Goal: Transaction & Acquisition: Purchase product/service

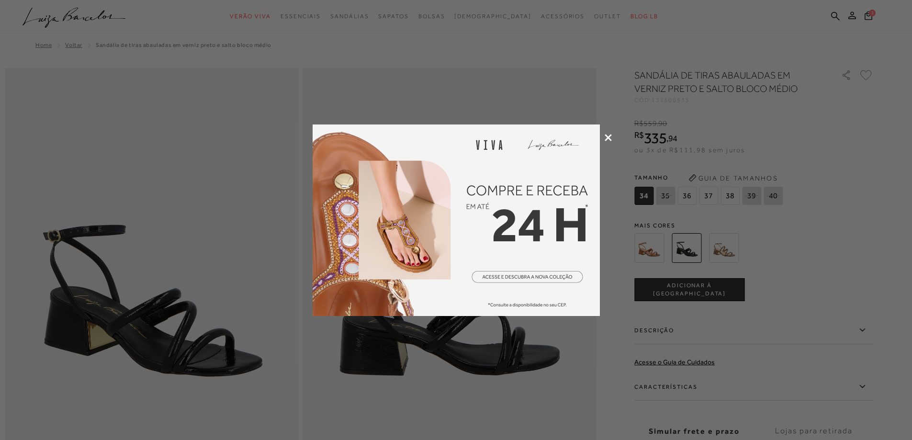
click at [607, 138] on icon at bounding box center [608, 137] width 7 height 7
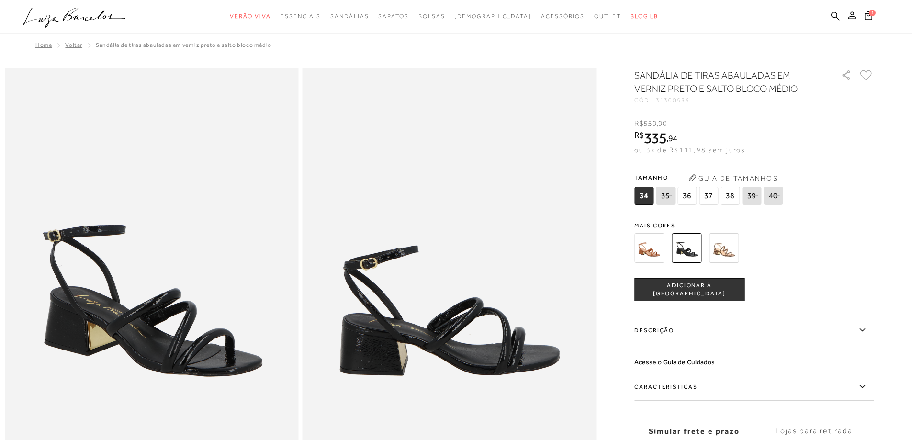
click at [695, 250] on img at bounding box center [687, 248] width 30 height 30
click at [653, 253] on img at bounding box center [649, 248] width 30 height 30
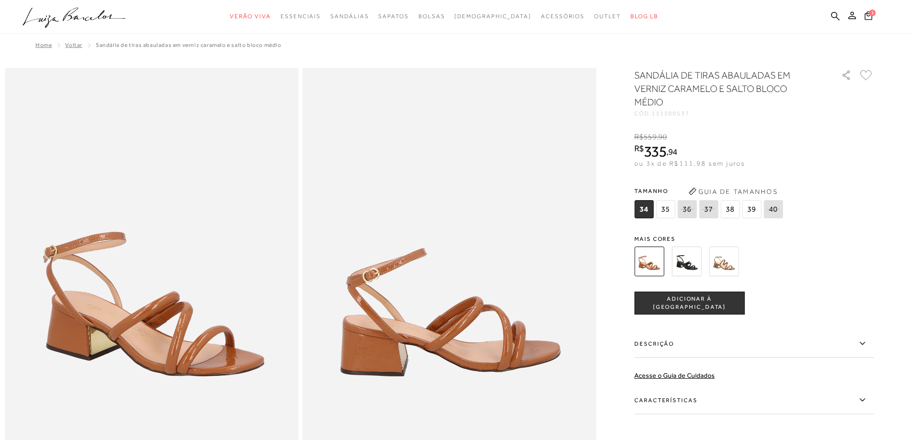
click at [668, 206] on span "35" at bounding box center [665, 209] width 19 height 18
click at [704, 307] on span "ADICIONAR À [GEOGRAPHIC_DATA]" at bounding box center [689, 303] width 109 height 17
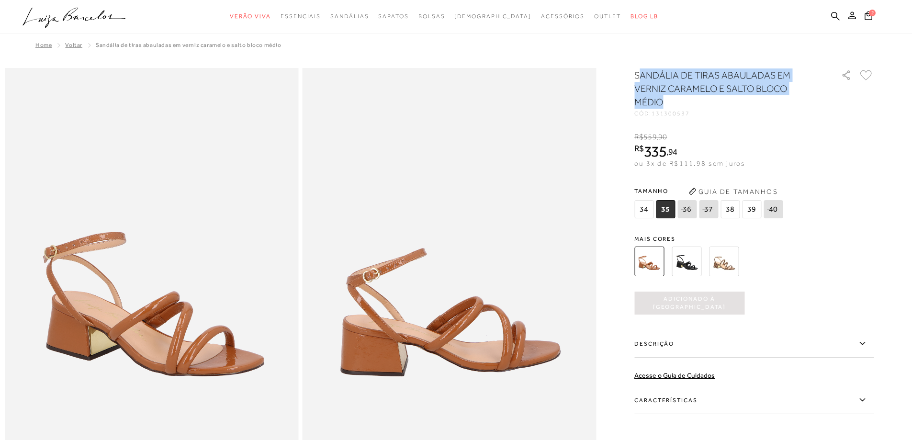
drag, startPoint x: 642, startPoint y: 74, endPoint x: 632, endPoint y: 77, distance: 10.8
click at [664, 97] on h1 "SANDÁLIA DE TIRAS ABAULADAS EM VERNIZ CARAMELO E SALTO BLOCO MÉDIO" at bounding box center [724, 88] width 180 height 40
drag, startPoint x: 638, startPoint y: 71, endPoint x: 665, endPoint y: 100, distance: 39.0
click at [665, 100] on h1 "SANDÁLIA DE TIRAS ABAULADAS EM VERNIZ CARAMELO E SALTO BLOCO MÉDIO" at bounding box center [724, 88] width 180 height 40
copy h1 "SANDÁLIA DE TIRAS ABAULADAS EM VERNIZ CARAMELO E SALTO BLOCO MÉDIO"
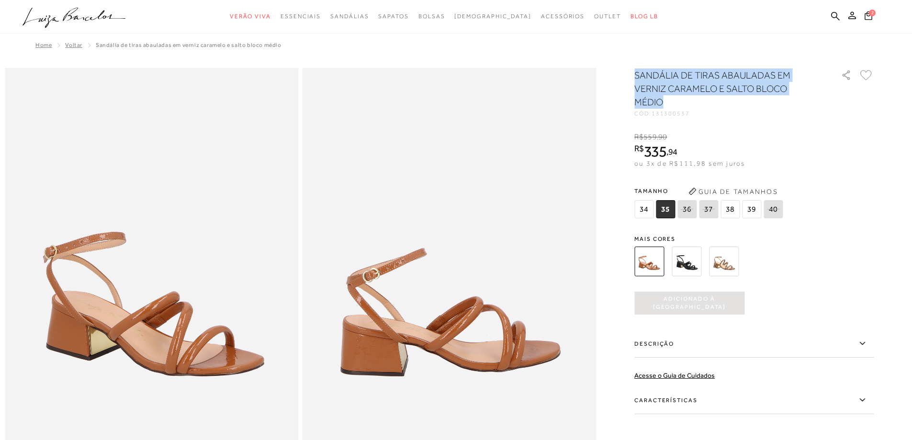
click at [733, 260] on img at bounding box center [724, 262] width 30 height 30
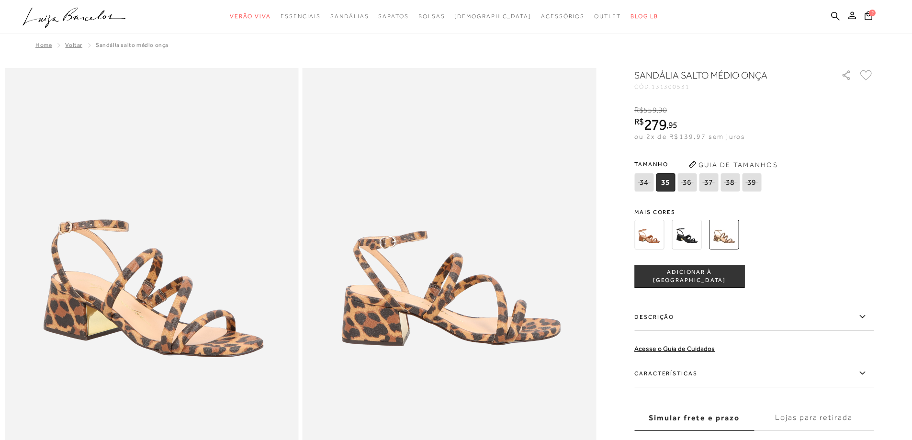
click at [683, 232] on img at bounding box center [687, 235] width 30 height 30
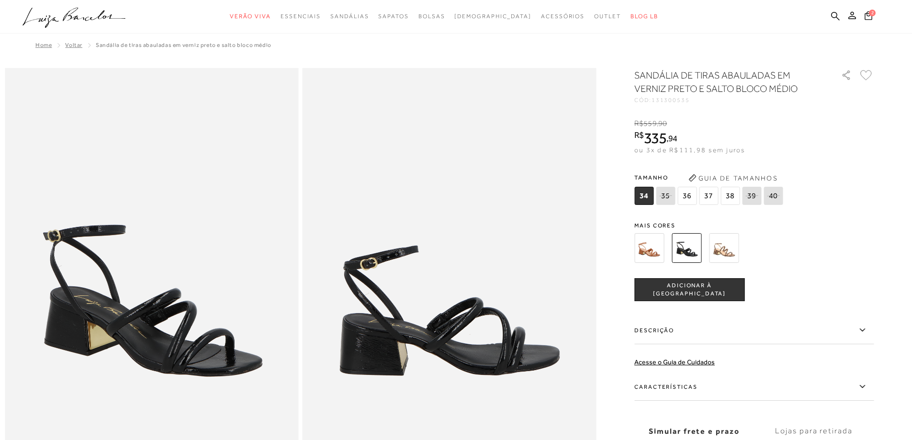
click at [644, 252] on img at bounding box center [649, 248] width 30 height 30
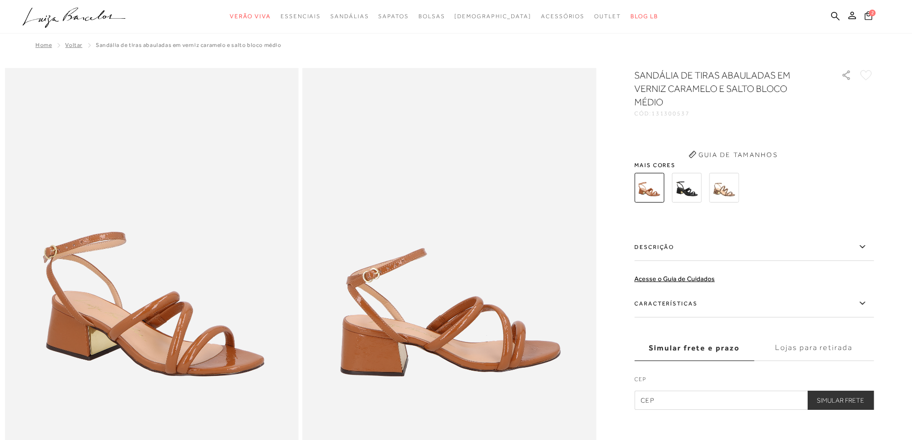
click at [869, 16] on icon at bounding box center [869, 15] width 8 height 9
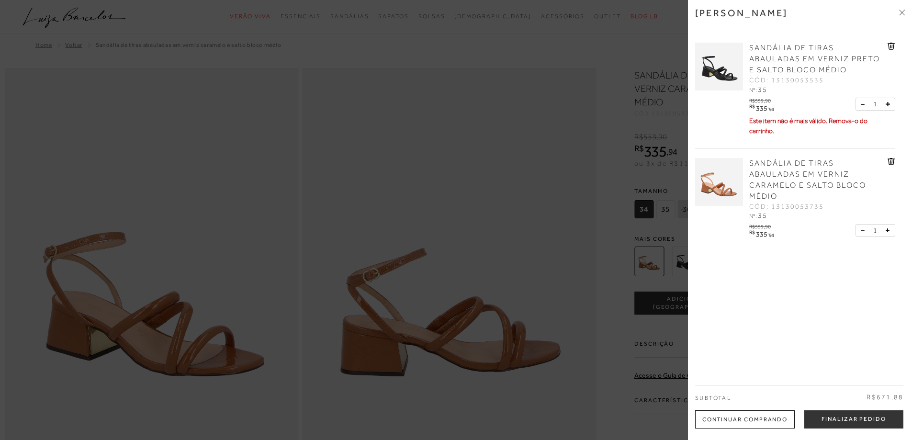
click at [890, 47] on icon at bounding box center [890, 47] width 1 height 4
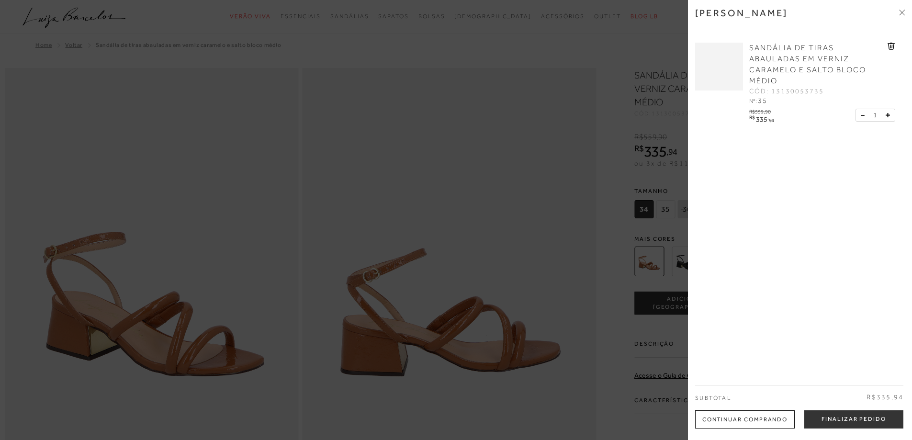
click at [400, 126] on div at bounding box center [456, 220] width 912 height 440
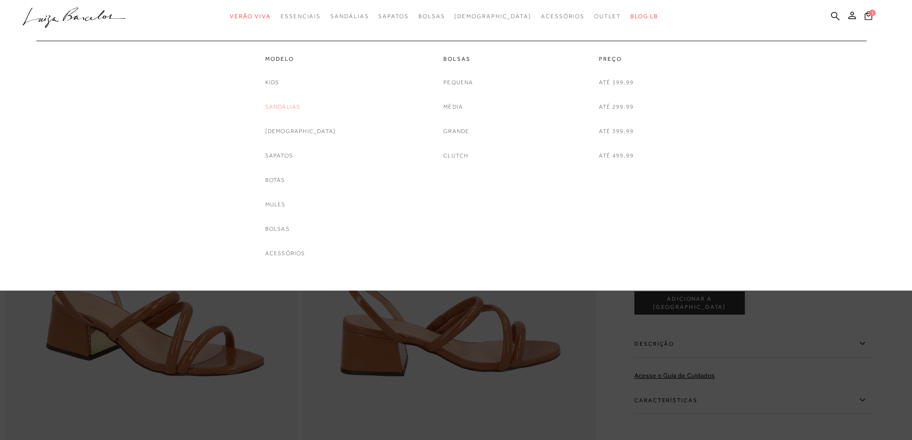
click at [301, 106] on link "Sandálias" at bounding box center [282, 107] width 35 height 10
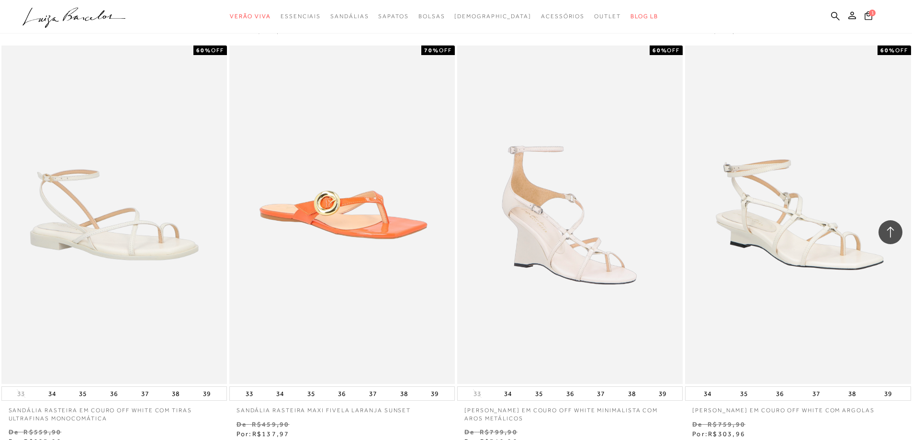
scroll to position [2250, 0]
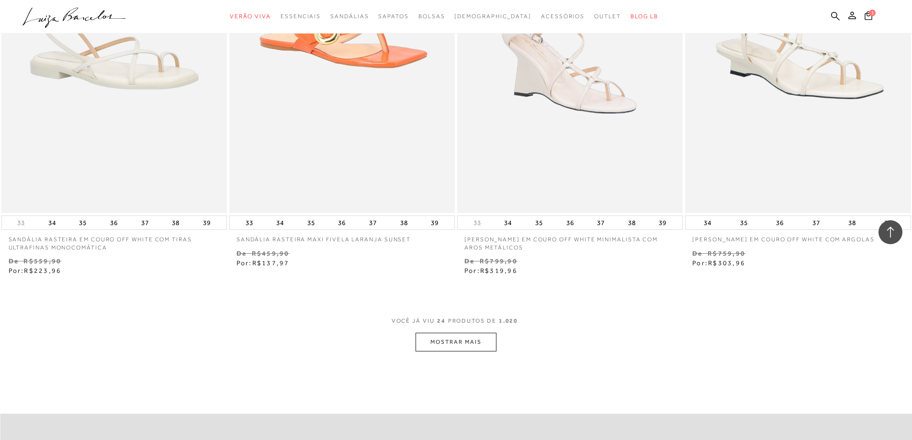
click at [452, 338] on button "MOSTRAR MAIS" at bounding box center [456, 342] width 80 height 19
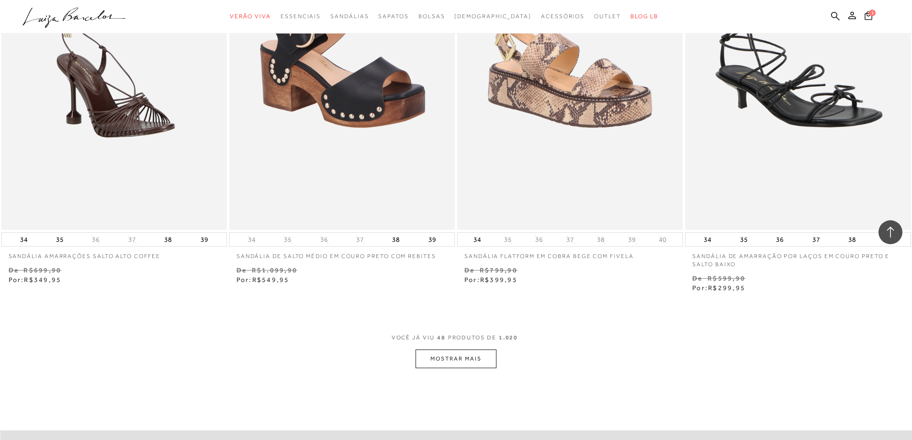
scroll to position [4788, 0]
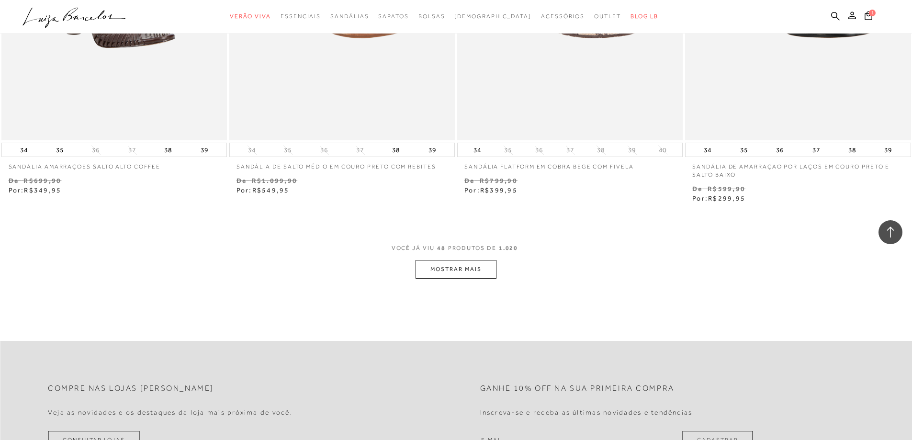
click at [453, 272] on button "MOSTRAR MAIS" at bounding box center [456, 269] width 80 height 19
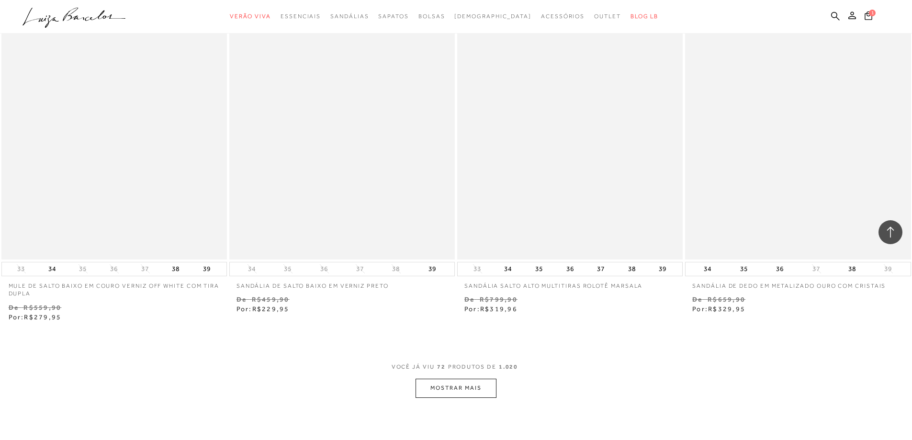
scroll to position [7278, 0]
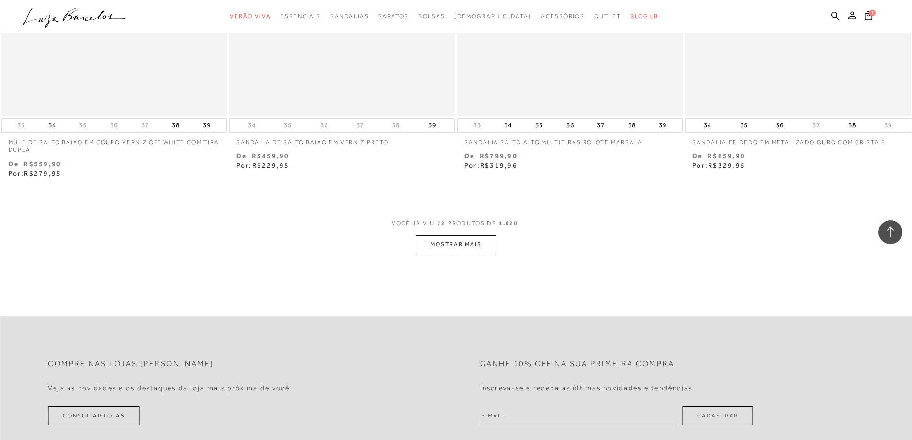
click at [454, 250] on button "MOSTRAR MAIS" at bounding box center [456, 244] width 80 height 19
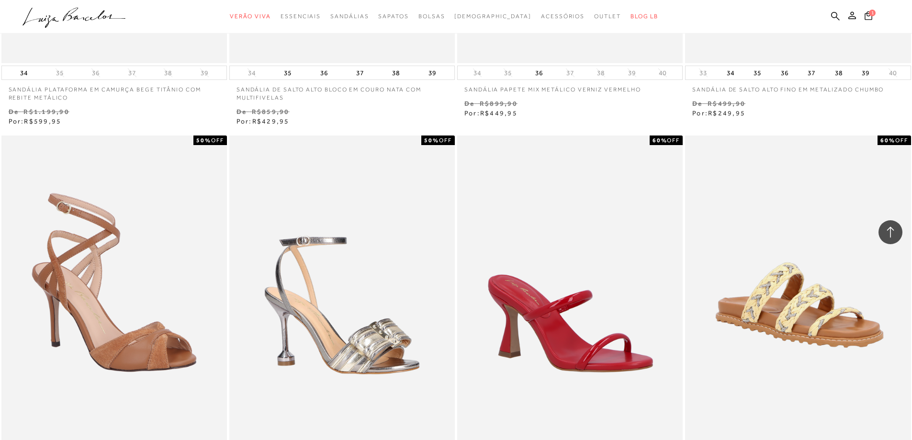
scroll to position [9576, 0]
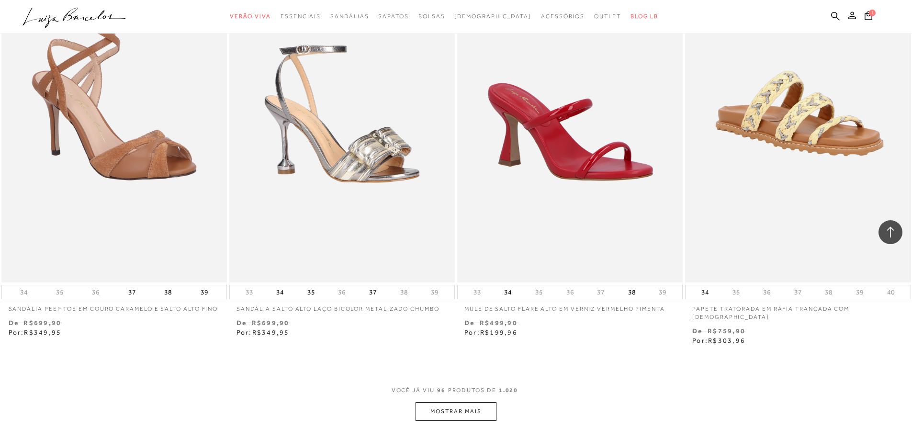
click at [466, 402] on button "MOSTRAR MAIS" at bounding box center [456, 411] width 80 height 19
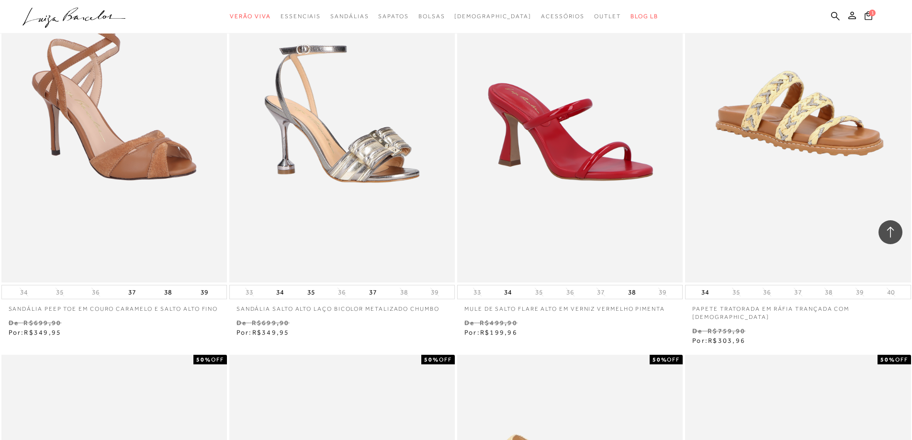
scroll to position [10007, 0]
